Goal: Task Accomplishment & Management: Complete application form

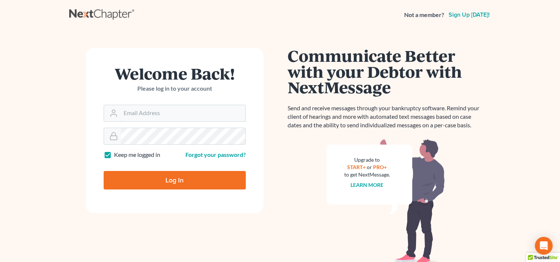
type input "slflawassistant@gmail.com"
click at [152, 184] on input "Log In" at bounding box center [175, 180] width 142 height 19
type input "Thinking..."
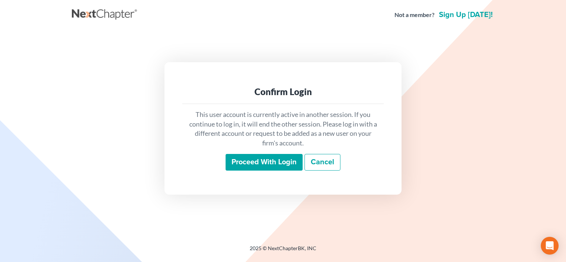
click at [239, 164] on input "Proceed with login" at bounding box center [263, 162] width 77 height 17
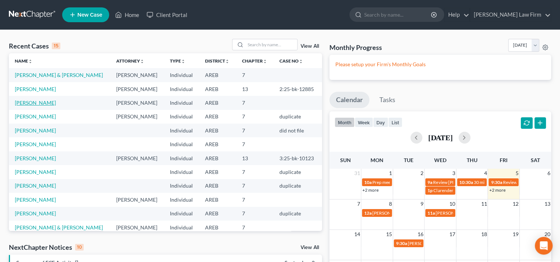
click at [40, 106] on link "[PERSON_NAME]" at bounding box center [35, 103] width 41 height 6
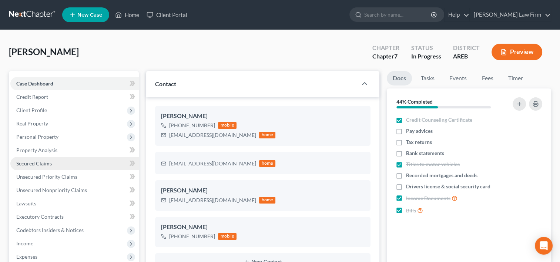
click at [41, 163] on span "Secured Claims" at bounding box center [34, 163] width 36 height 6
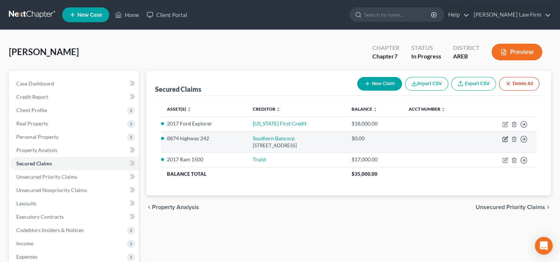
click at [504, 137] on icon "button" at bounding box center [505, 139] width 6 height 6
select select "2"
select select "0"
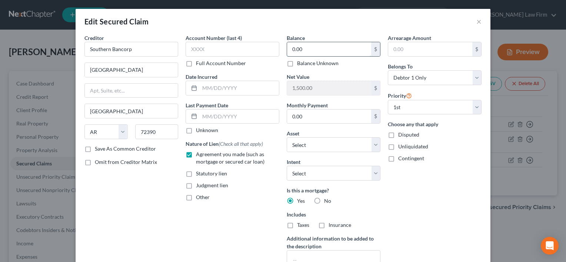
click at [305, 43] on input "0.00" at bounding box center [329, 49] width 84 height 14
click at [315, 44] on input "16,647." at bounding box center [329, 49] width 84 height 14
type input "16,647.93"
click at [335, 116] on input "0.00" at bounding box center [329, 117] width 84 height 14
type input "384.13"
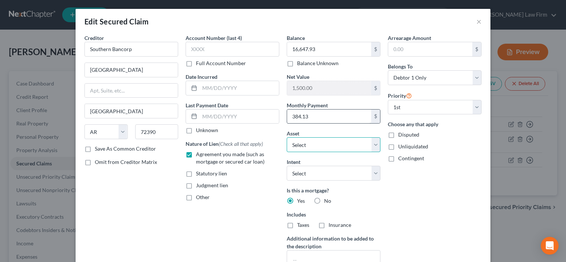
select select "9"
click at [369, 170] on select "Select Surrender Redeem Reaffirm Avoid Other" at bounding box center [334, 173] width 94 height 15
select select "2"
click at [287, 166] on select "Select Surrender Redeem Reaffirm Avoid Other" at bounding box center [334, 173] width 94 height 15
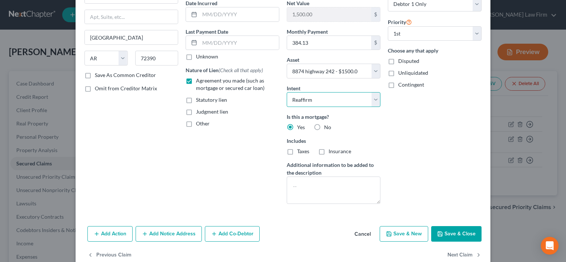
scroll to position [74, 0]
click at [466, 235] on button "Save & Close" at bounding box center [456, 234] width 50 height 16
select select
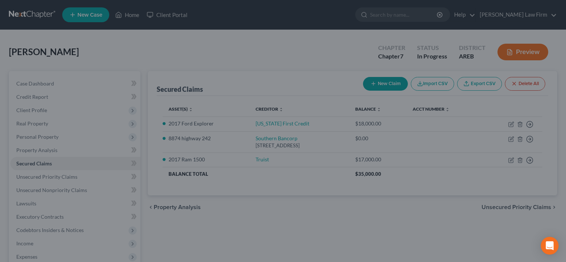
type input "-15,147.93"
select select "9"
type input "0"
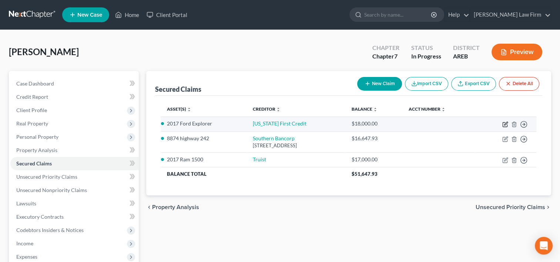
click at [505, 123] on icon "button" at bounding box center [505, 123] width 3 height 3
select select "2"
select select "3"
select select "0"
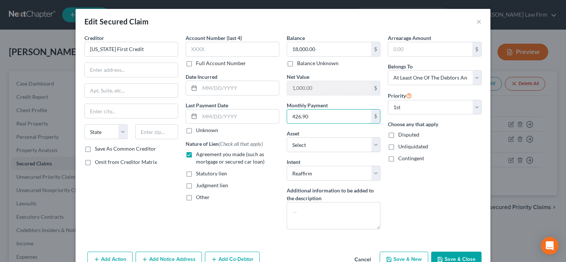
scroll to position [37, 0]
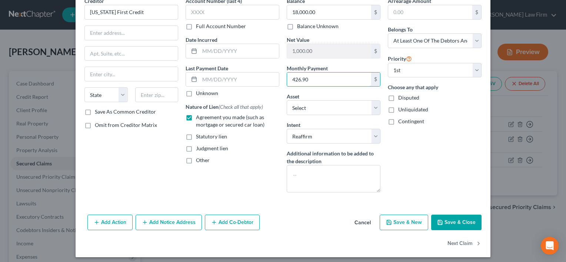
type input "426.90"
click at [450, 219] on button "Save & Close" at bounding box center [456, 223] width 50 height 16
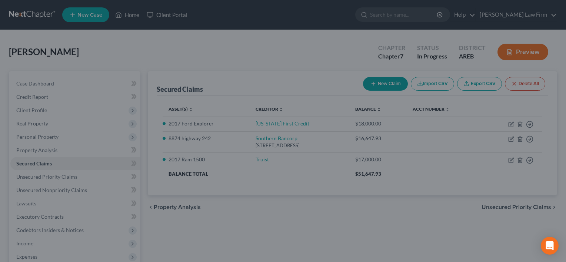
scroll to position [0, 0]
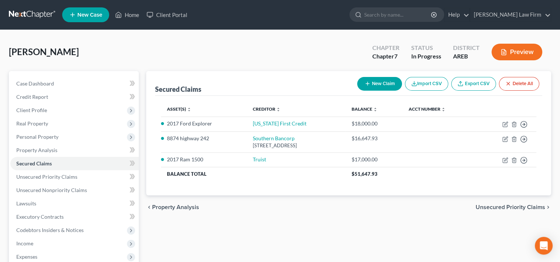
click at [385, 81] on button "New Claim" at bounding box center [379, 84] width 45 height 14
select select "0"
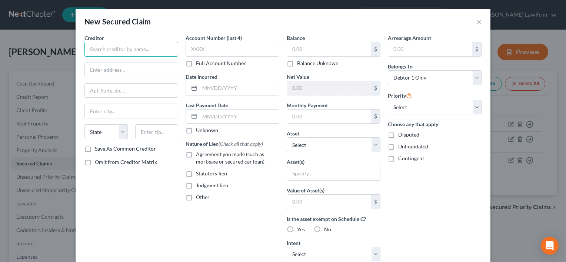
click at [96, 45] on input "text" at bounding box center [131, 49] width 94 height 15
type input "[GEOGRAPHIC_DATA]"
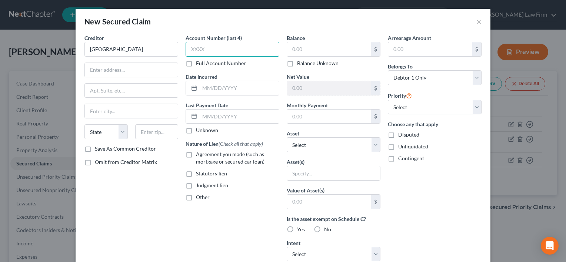
click at [195, 45] on input "text" at bounding box center [232, 49] width 94 height 15
click at [235, 55] on input "0015" at bounding box center [232, 49] width 94 height 15
type input "0"
type input "6738"
click at [196, 153] on label "Agreement you made (such as mortgage or secured car loan)" at bounding box center [237, 158] width 83 height 15
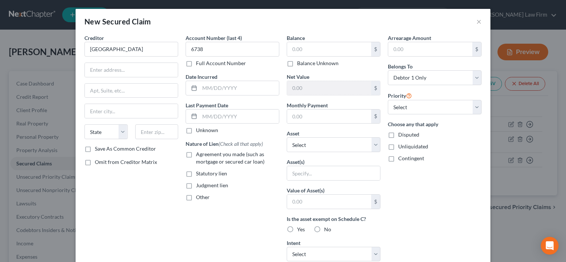
click at [199, 153] on input "Agreement you made (such as mortgage or secured car loan)" at bounding box center [201, 153] width 5 height 5
checkbox input "true"
click at [369, 146] on select "Select Other Multiple Assets Southern Bancorp (Checking Account) - $1000.0 Elec…" at bounding box center [334, 144] width 94 height 15
select select "11"
click at [287, 137] on select "Select Other Multiple Assets Southern Bancorp (Checking Account) - $1000.0 Elec…" at bounding box center [334, 144] width 94 height 15
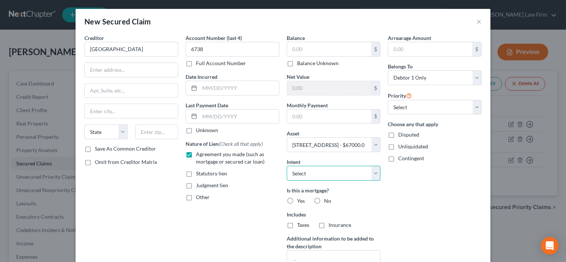
click at [374, 174] on select "Select Surrender Redeem Reaffirm Avoid Other" at bounding box center [334, 173] width 94 height 15
select select "2"
click at [287, 166] on select "Select Surrender Redeem Reaffirm Avoid Other" at bounding box center [334, 173] width 94 height 15
click at [297, 200] on label "Yes" at bounding box center [301, 200] width 8 height 7
click at [300, 200] on input "Yes" at bounding box center [302, 199] width 5 height 5
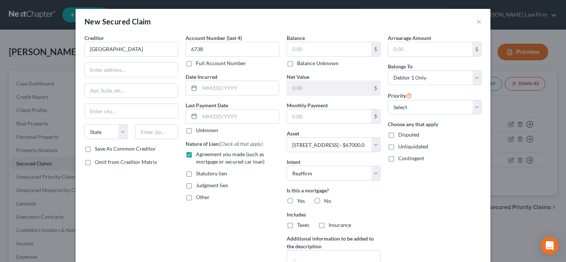
radio input "true"
click at [302, 51] on input "text" at bounding box center [329, 49] width 84 height 14
click at [324, 43] on input "60,975." at bounding box center [329, 49] width 84 height 14
type input "60,975.07"
click at [301, 120] on input "text" at bounding box center [329, 117] width 84 height 14
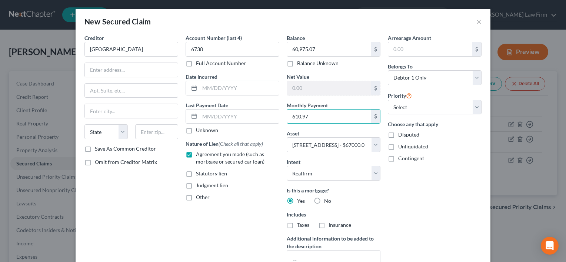
type input "610.97"
click at [380, 209] on div "Balance 60,975.07 $ Balance Unknown Balance Undetermined 60,975.07 $ Balance Un…" at bounding box center [333, 158] width 101 height 249
click at [423, 107] on select "Select 1st 2nd 3rd 4th 5th 6th 7th 8th 9th 10th 11th 12th 13th 14th 15th 16th 1…" at bounding box center [435, 107] width 94 height 15
select select "0"
click at [388, 100] on select "Select 1st 2nd 3rd 4th 5th 6th 7th 8th 9th 10th 11th 12th 13th 14th 15th 16th 1…" at bounding box center [435, 107] width 94 height 15
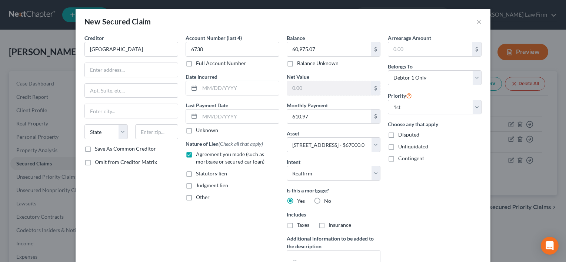
click at [380, 203] on div "Balance 60,975.07 $ Balance Unknown Balance Undetermined 60,975.07 $ Balance Un…" at bounding box center [333, 158] width 101 height 249
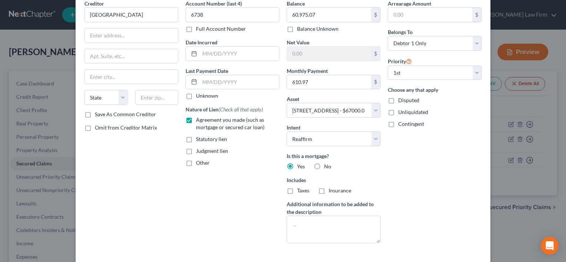
scroll to position [67, 0]
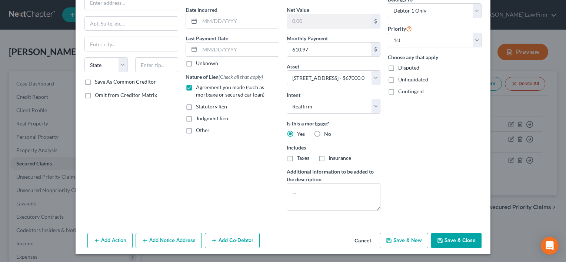
click at [452, 240] on button "Save & Close" at bounding box center [456, 241] width 50 height 16
select select
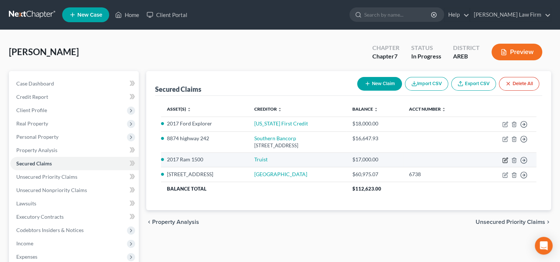
click at [505, 160] on icon "button" at bounding box center [505, 159] width 3 height 3
select select "8"
select select "2"
select select "0"
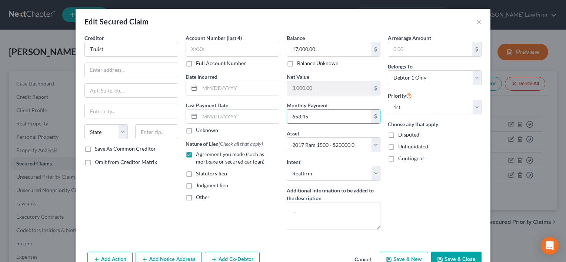
type input "653.45"
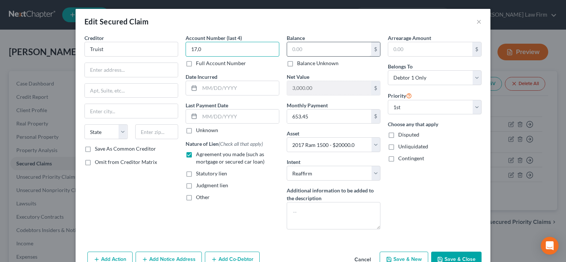
type input "17,0"
click at [294, 48] on input "text" at bounding box center [329, 49] width 84 height 14
click at [328, 43] on input "15,722." at bounding box center [329, 49] width 84 height 14
click at [319, 43] on input "15,722." at bounding box center [329, 49] width 84 height 14
type input "15,722.57"
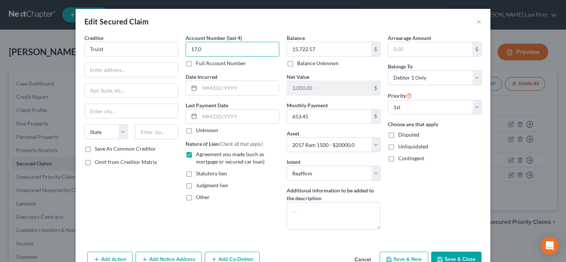
drag, startPoint x: 199, startPoint y: 50, endPoint x: 183, endPoint y: 49, distance: 15.6
click at [185, 49] on input "17,0" at bounding box center [232, 49] width 94 height 15
type input "1001"
click at [456, 258] on button "Save & Close" at bounding box center [456, 260] width 50 height 16
select select
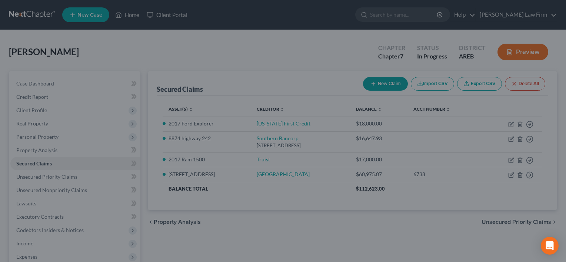
type input "4,277.43"
select select "8"
type input "0"
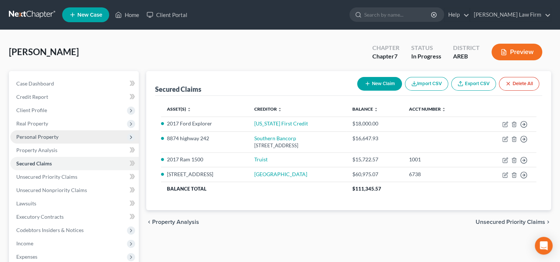
click at [78, 137] on span "Personal Property" at bounding box center [74, 136] width 128 height 13
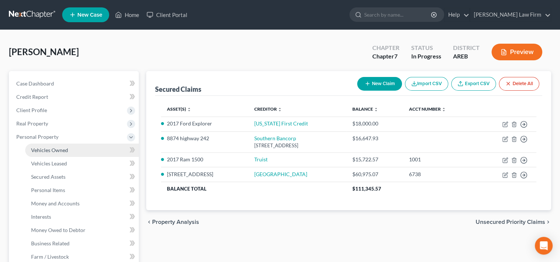
click at [74, 150] on link "Vehicles Owned" at bounding box center [82, 150] width 114 height 13
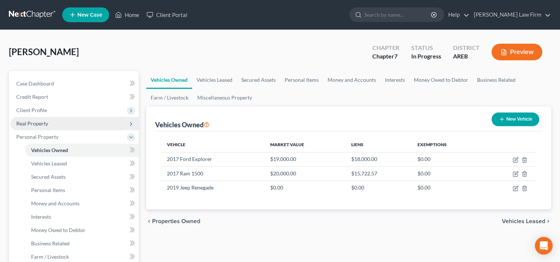
click at [50, 126] on span "Real Property" at bounding box center [74, 123] width 128 height 13
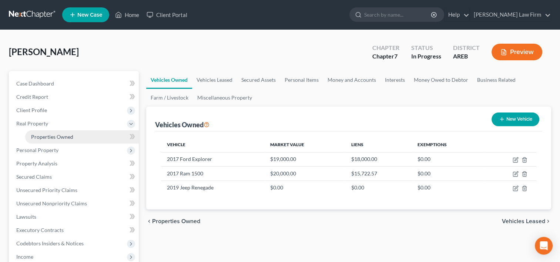
click at [55, 141] on link "Properties Owned" at bounding box center [82, 136] width 114 height 13
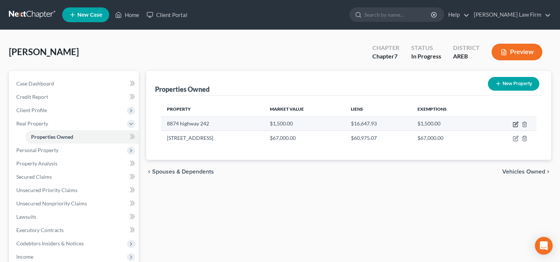
click at [515, 124] on icon "button" at bounding box center [516, 123] width 3 height 3
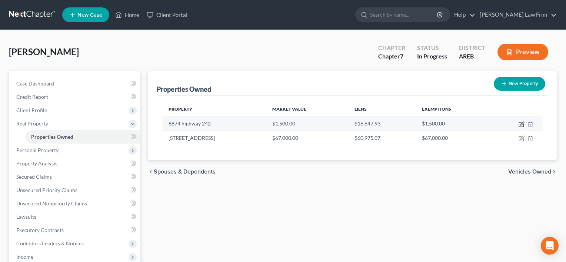
select select "2"
select select "3"
select select "0"
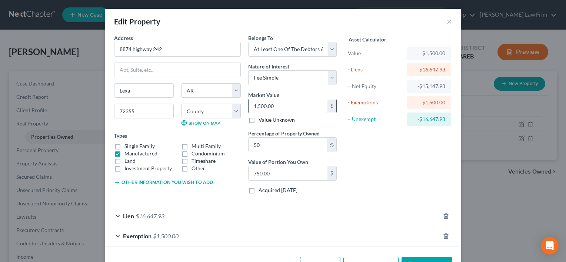
type input "1"
type input "0.50"
type input "15"
type input "7.50"
type input "150"
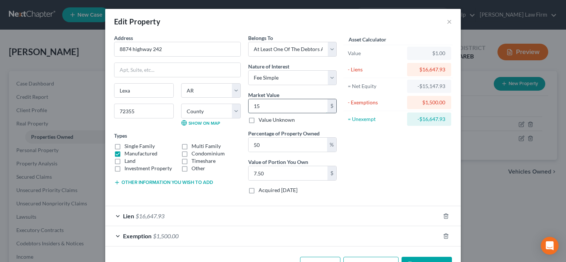
type input "75.00"
type input "1500"
type input "750.00"
type input "1,5000"
type input "7,500.00"
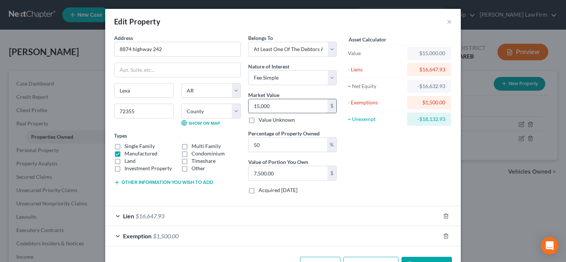
type input "15,000"
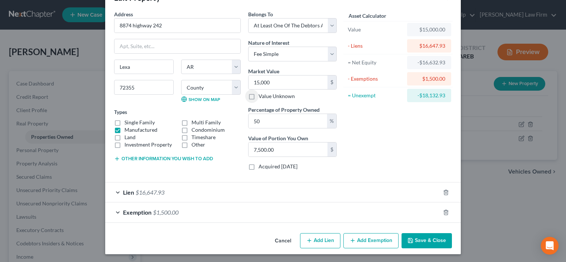
click at [127, 212] on span "Exemption" at bounding box center [137, 212] width 29 height 7
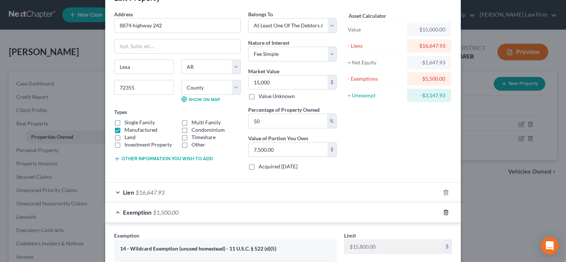
click at [443, 210] on icon "button" at bounding box center [446, 213] width 6 height 6
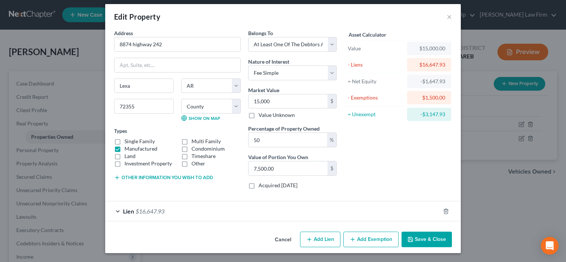
scroll to position [4, 0]
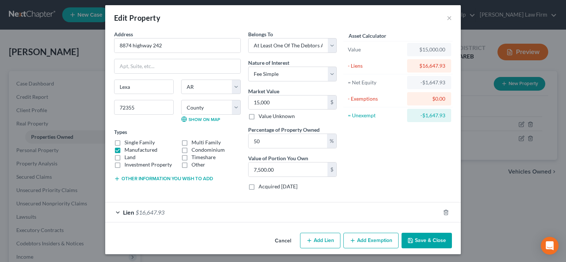
click at [356, 175] on div "Asset Calculator Value $15,000.00 - Liens $16,647.93 = Net Equity -$1,647.93 - …" at bounding box center [397, 113] width 115 height 166
click at [435, 243] on button "Save & Close" at bounding box center [426, 241] width 50 height 16
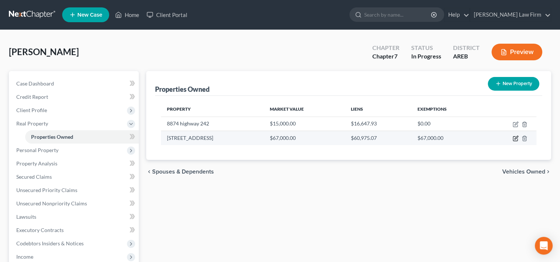
click at [513, 139] on icon "button" at bounding box center [515, 139] width 4 height 4
select select "2"
select select "3"
select select "0"
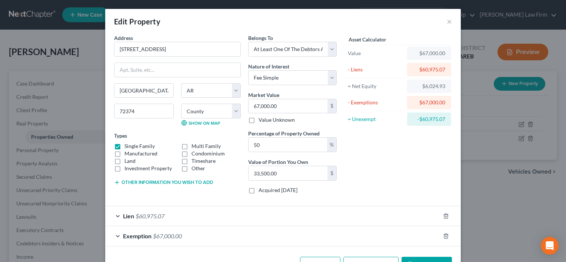
click at [133, 235] on span "Exemption" at bounding box center [137, 235] width 29 height 7
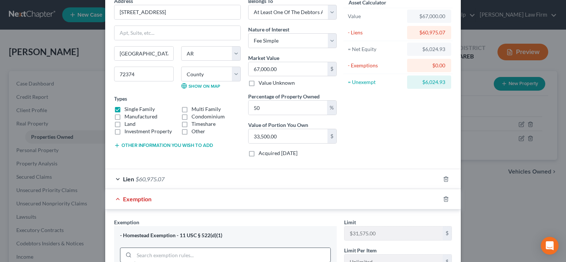
scroll to position [80, 0]
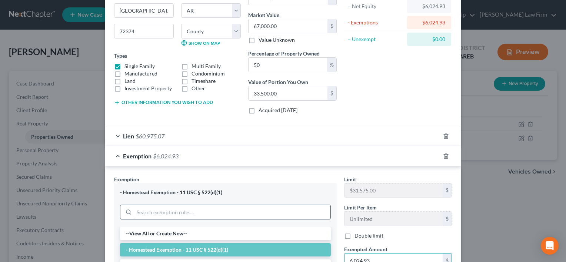
type input "6,024.93"
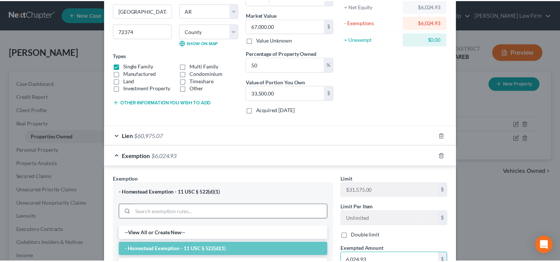
scroll to position [215, 0]
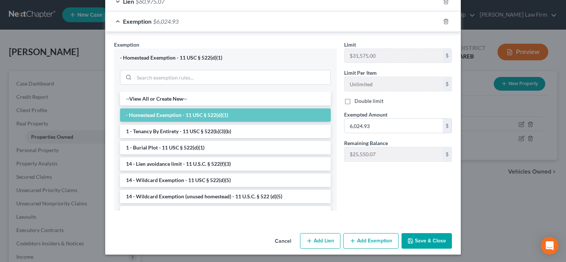
click at [436, 235] on button "Save & Close" at bounding box center [426, 241] width 50 height 16
